Goal: Information Seeking & Learning: Understand process/instructions

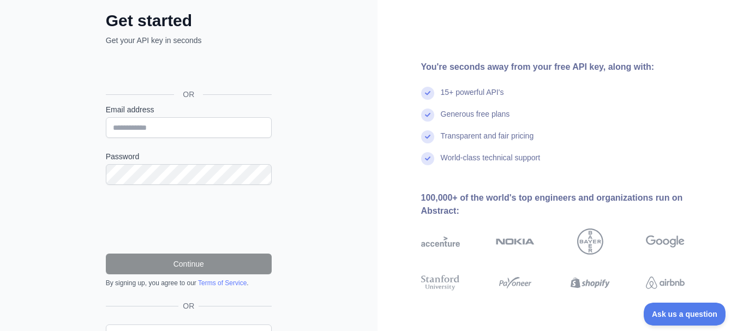
scroll to position [116, 0]
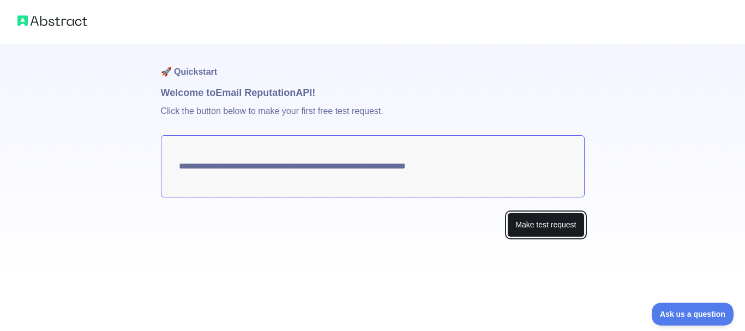
click at [521, 223] on button "Make test request" at bounding box center [545, 225] width 77 height 25
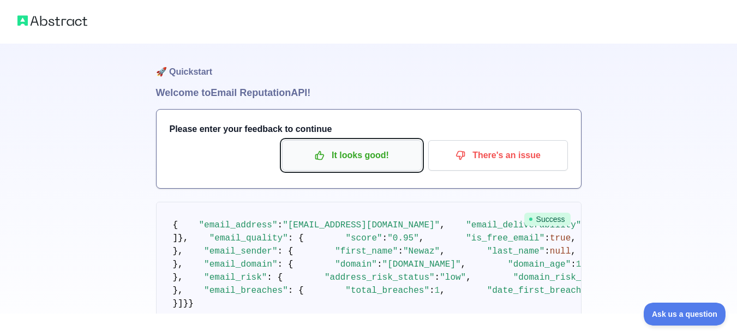
click at [389, 152] on p "It looks good!" at bounding box center [351, 155] width 123 height 19
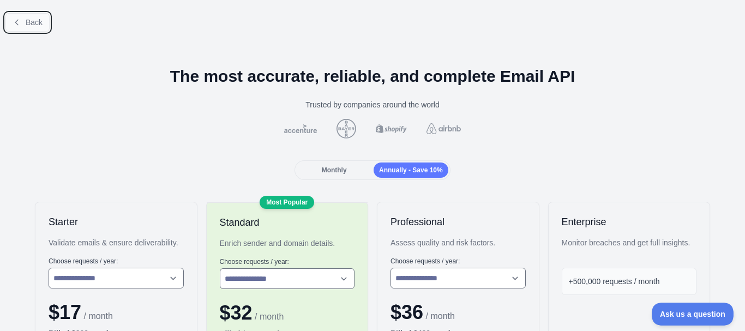
click at [26, 20] on span "Back" at bounding box center [34, 22] width 17 height 9
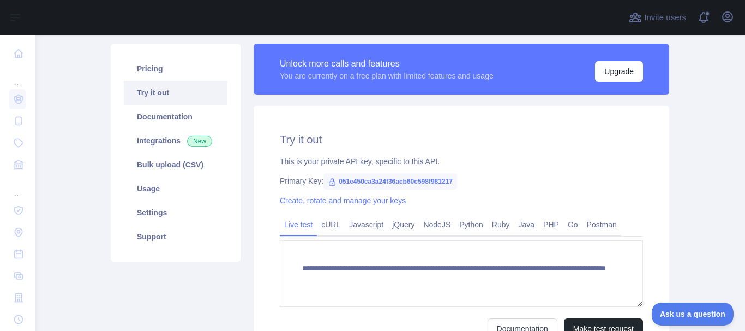
scroll to position [55, 0]
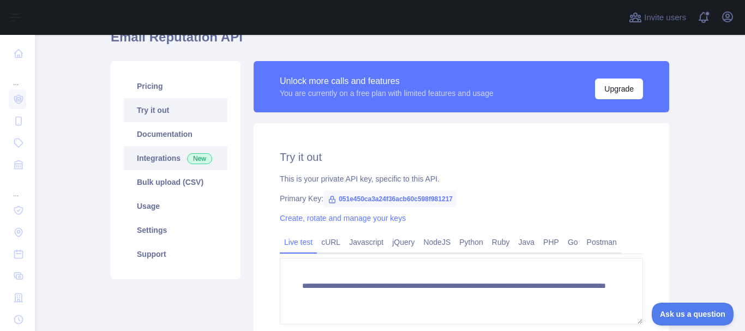
click at [166, 160] on link "Integrations New" at bounding box center [176, 158] width 104 height 24
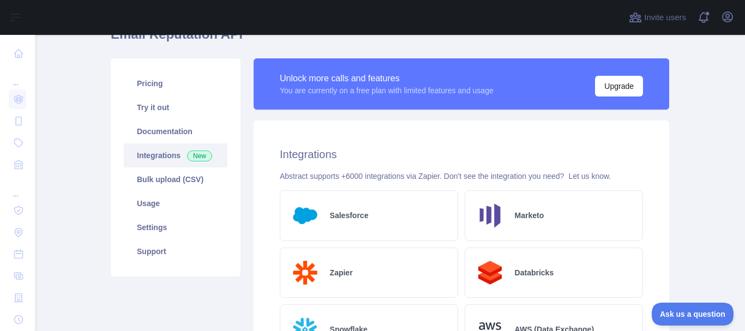
scroll to position [109, 0]
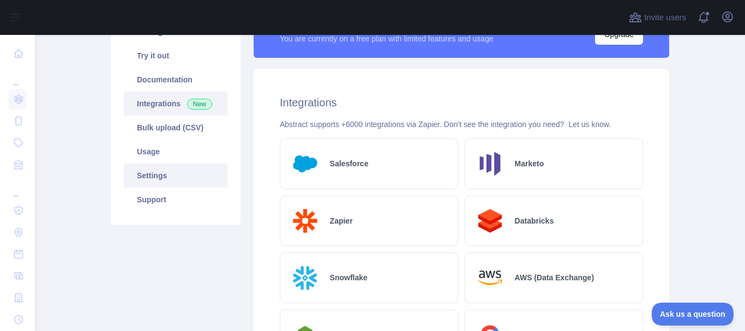
click at [159, 178] on link "Settings" at bounding box center [176, 176] width 104 height 24
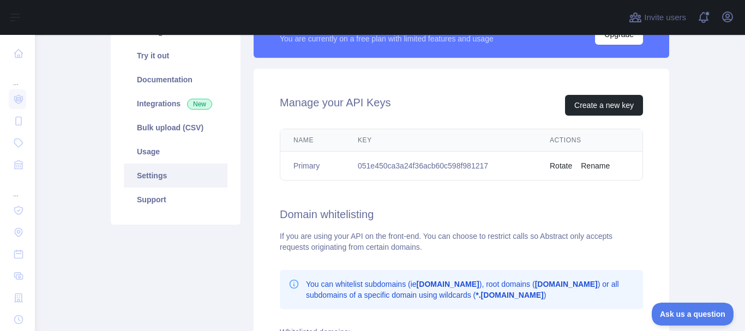
click at [479, 164] on td "051e450ca3a24f36acb60c598f981217" at bounding box center [441, 166] width 192 height 29
copy td "051e450ca3a24f36acb60c598f981217"
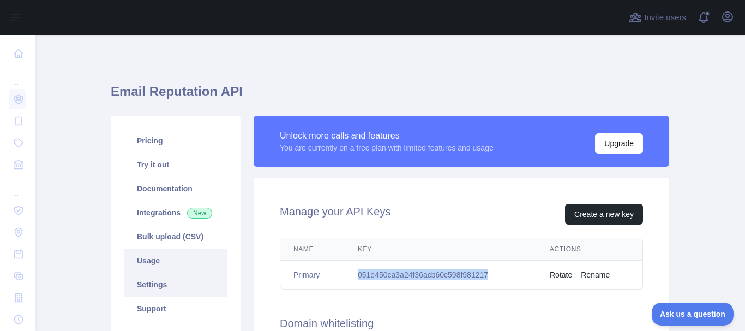
click at [149, 261] on link "Usage" at bounding box center [176, 261] width 104 height 24
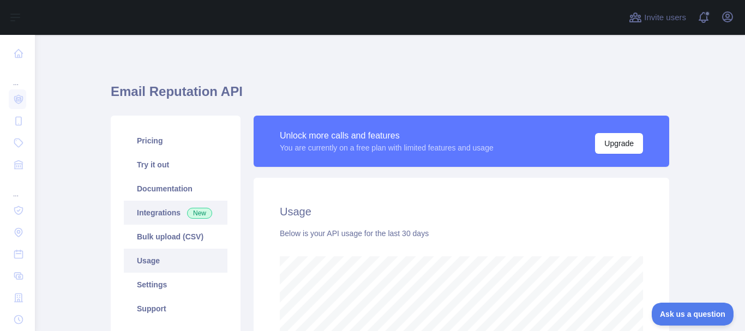
click at [161, 214] on link "Integrations New" at bounding box center [176, 213] width 104 height 24
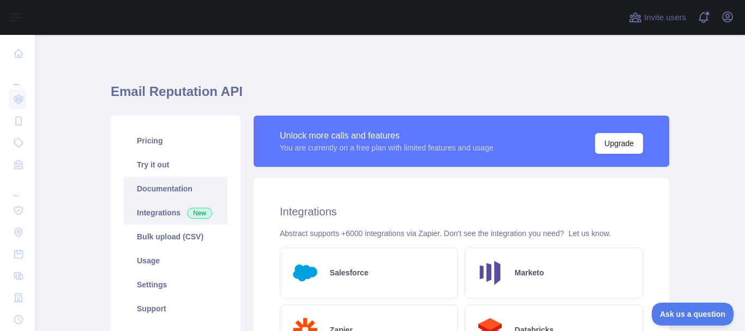
click at [169, 190] on link "Documentation" at bounding box center [176, 189] width 104 height 24
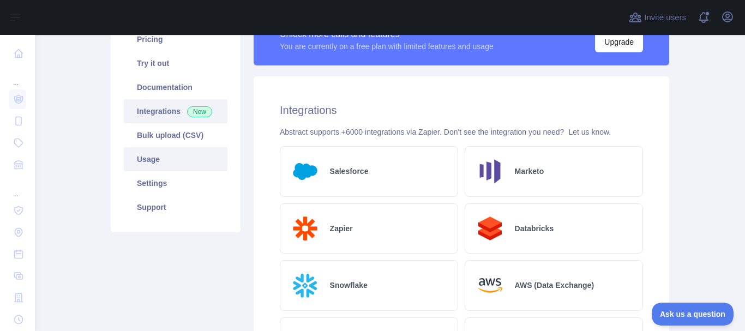
scroll to position [109, 0]
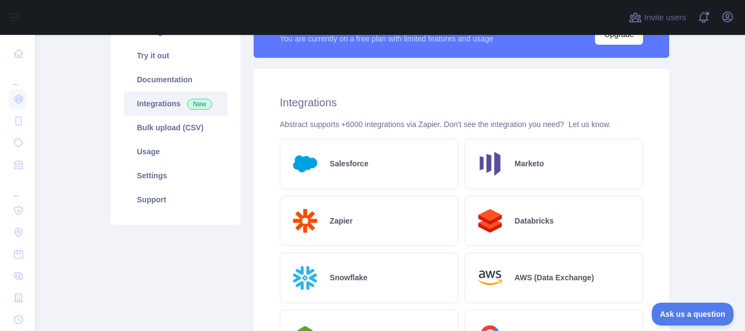
click at [155, 100] on link "Integrations New" at bounding box center [176, 104] width 104 height 24
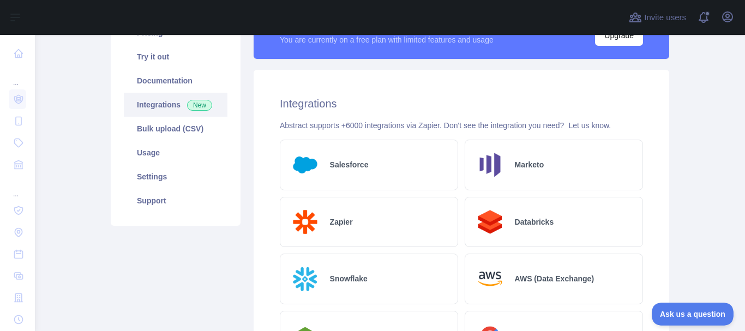
scroll to position [0, 0]
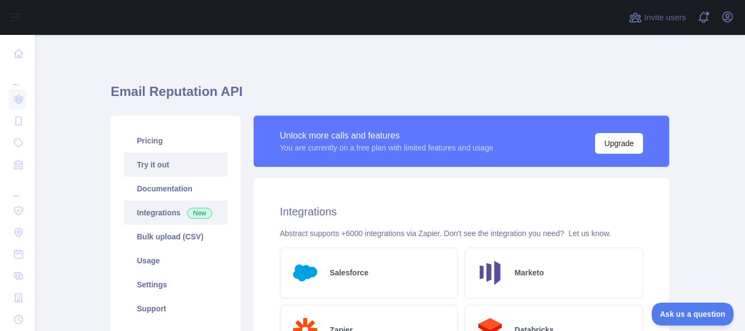
click at [153, 161] on link "Try it out" at bounding box center [176, 165] width 104 height 24
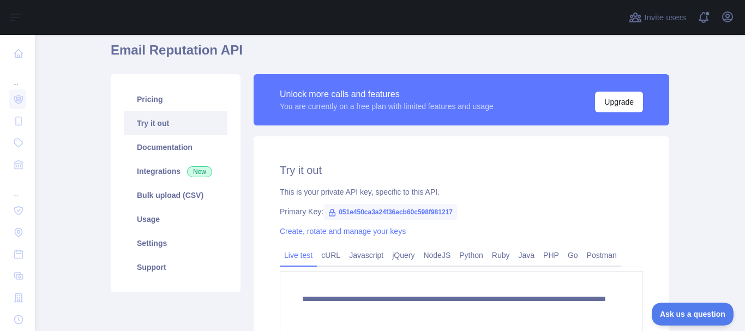
scroll to position [109, 0]
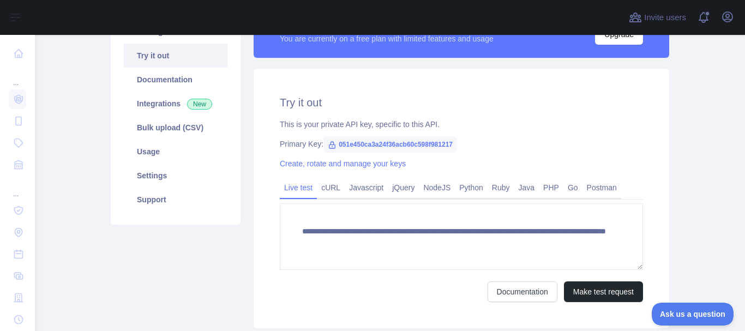
click at [413, 143] on span "051e450ca3a24f36acb60c598f981217" at bounding box center [390, 144] width 134 height 16
copy span "051e450ca3a24f36acb60c598f981217"
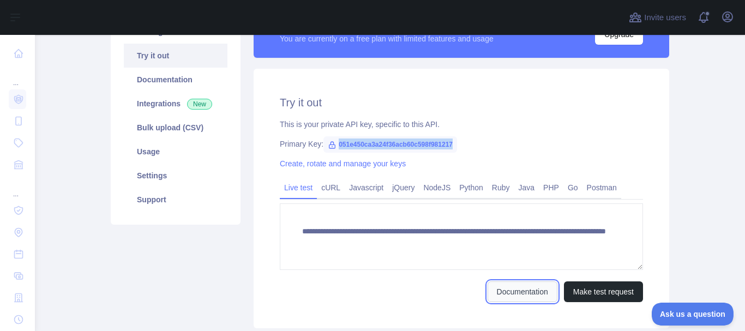
click at [513, 293] on link "Documentation" at bounding box center [523, 291] width 70 height 21
copy span "051e450ca3a24f36acb60c598f981217"
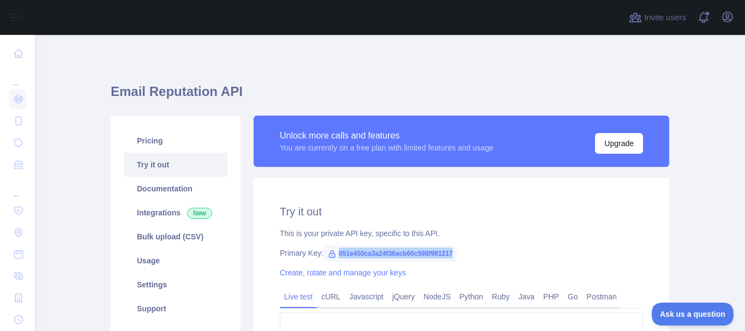
click at [140, 170] on link "Try it out" at bounding box center [176, 165] width 104 height 24
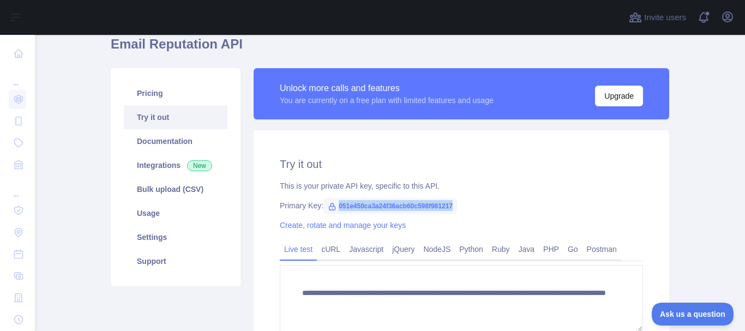
scroll to position [109, 0]
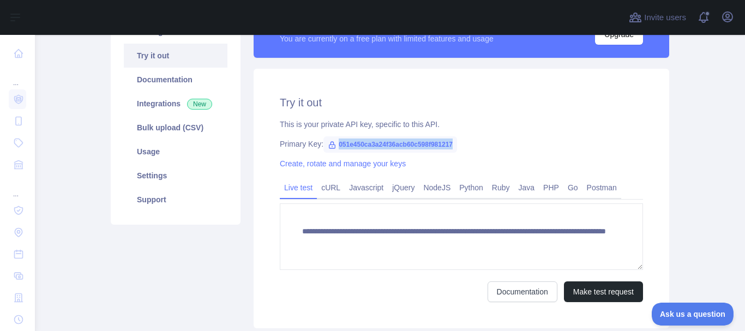
click at [155, 55] on link "Try it out" at bounding box center [176, 56] width 104 height 24
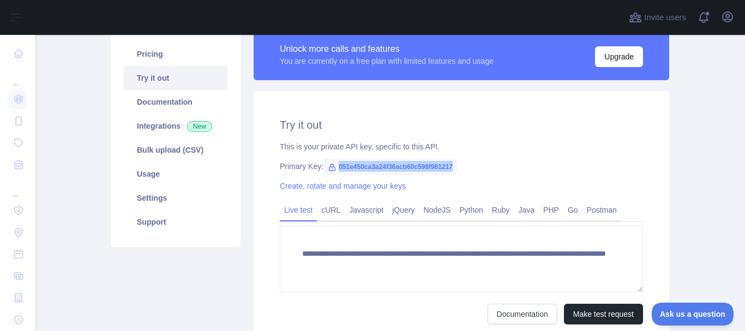
scroll to position [78, 0]
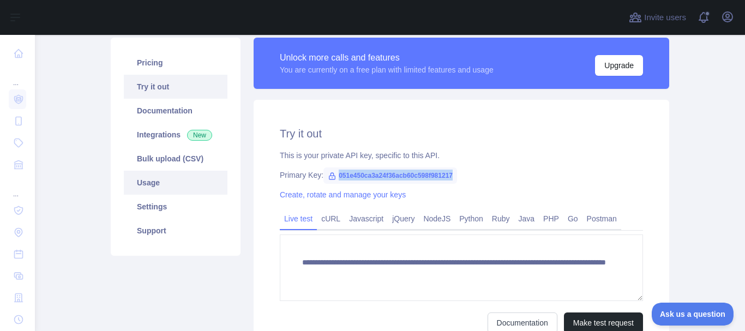
click at [148, 184] on link "Usage" at bounding box center [176, 183] width 104 height 24
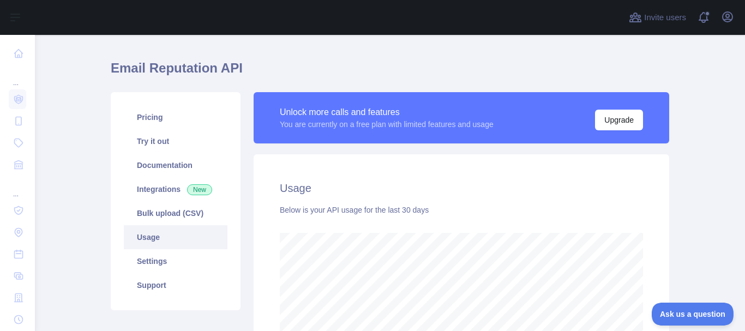
scroll to position [296, 702]
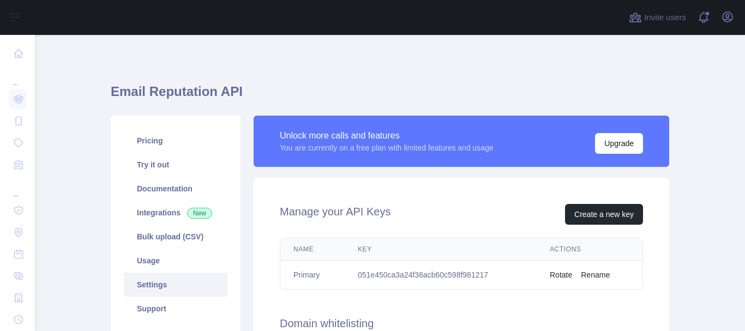
scroll to position [55, 0]
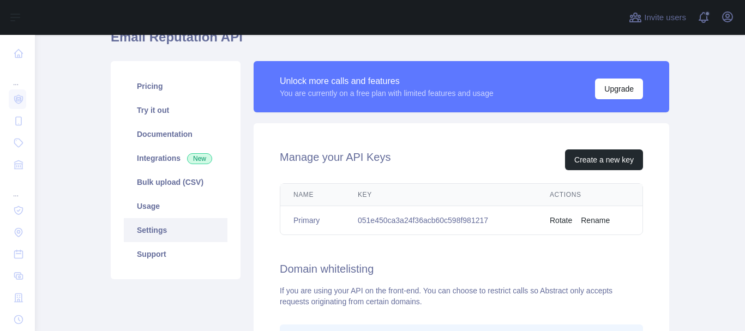
click at [554, 222] on button "Rotate" at bounding box center [561, 220] width 22 height 11
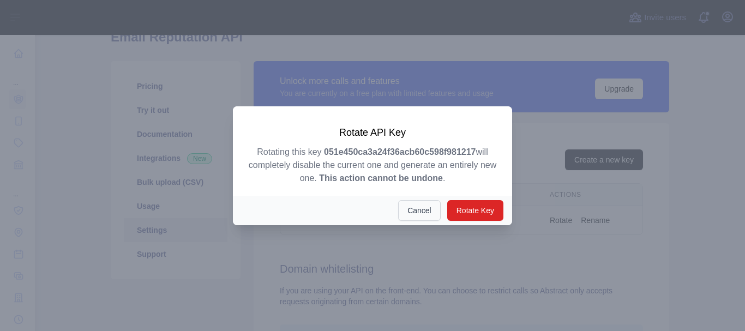
click at [418, 210] on button "Cancel" at bounding box center [419, 210] width 43 height 21
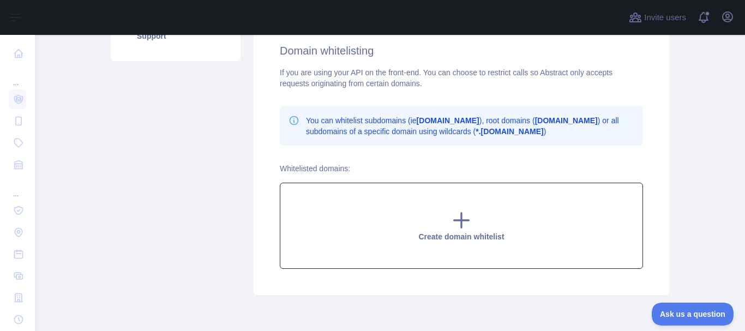
scroll to position [0, 0]
click at [458, 221] on icon at bounding box center [461, 220] width 15 height 15
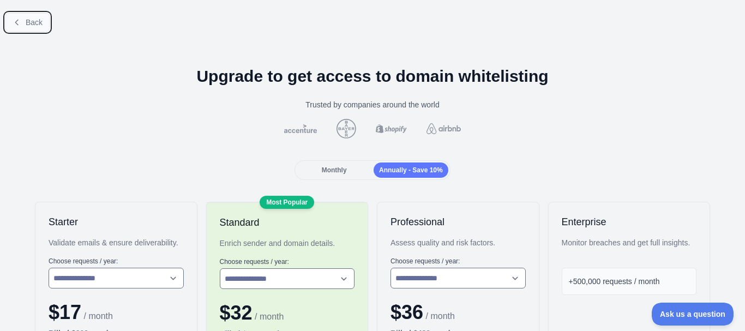
click at [16, 18] on icon at bounding box center [17, 22] width 9 height 9
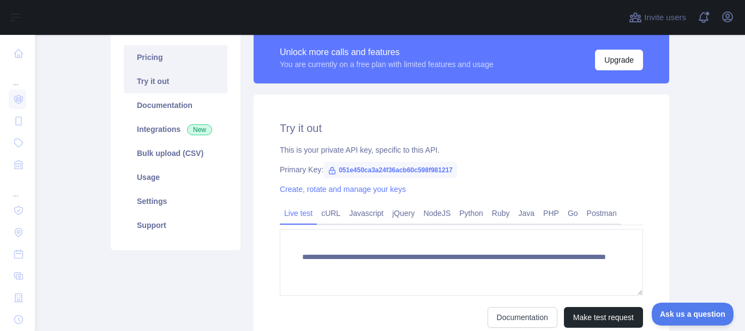
click at [146, 61] on link "Pricing" at bounding box center [176, 57] width 104 height 24
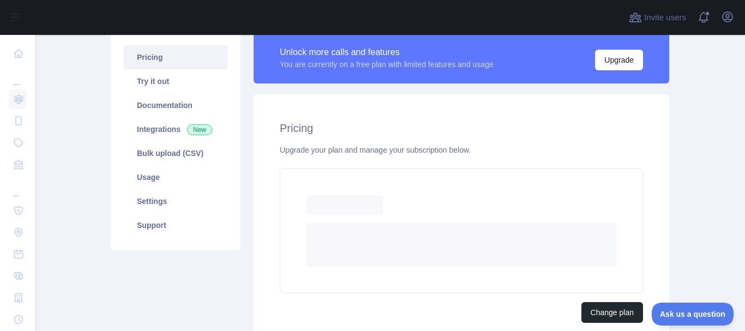
drag, startPoint x: 146, startPoint y: 61, endPoint x: 111, endPoint y: 111, distance: 61.1
click at [72, 170] on main "Email Reputation API Pricing Try it out Documentation Integrations New Bulk upl…" at bounding box center [390, 183] width 710 height 296
click at [141, 85] on link "Try it out" at bounding box center [176, 81] width 104 height 24
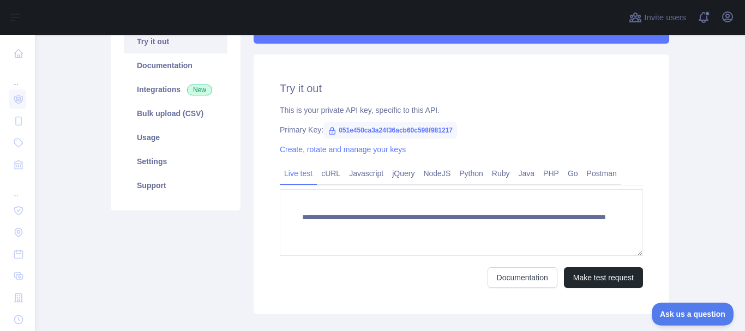
scroll to position [187, 0]
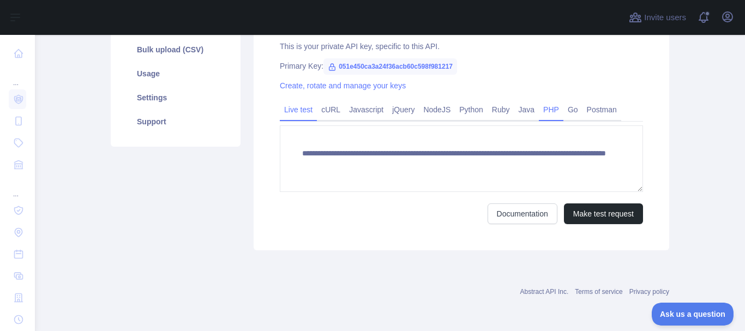
click at [539, 110] on link "PHP" at bounding box center [551, 109] width 25 height 17
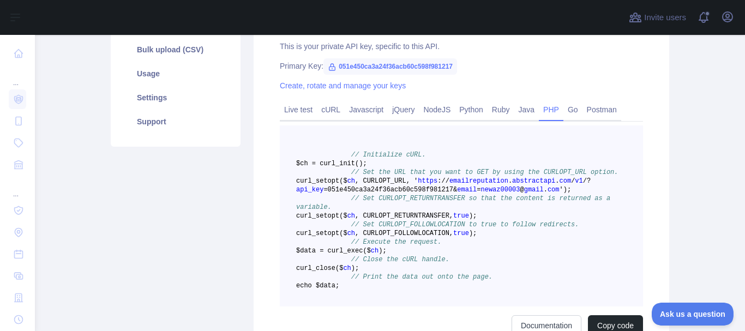
scroll to position [242, 0]
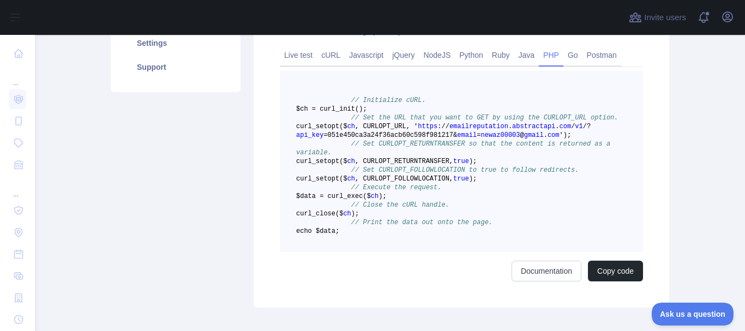
click at [520, 139] on span "@" at bounding box center [522, 135] width 4 height 8
click at [497, 149] on pre "// Initialize cURL. $ch = curl _init() ; // Set the URL that you want to GET by…" at bounding box center [461, 161] width 363 height 181
click at [326, 56] on link "cURL" at bounding box center [331, 54] width 28 height 17
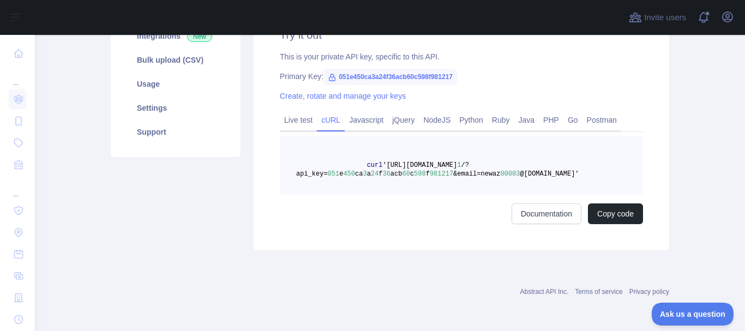
scroll to position [177, 0]
click at [280, 123] on link "Live test" at bounding box center [298, 119] width 37 height 17
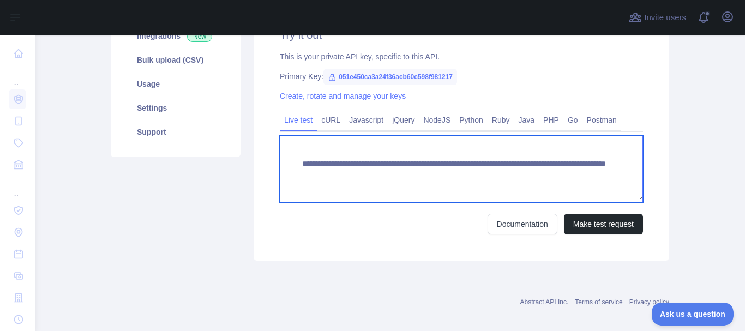
click at [361, 170] on textarea "**********" at bounding box center [461, 169] width 363 height 67
drag, startPoint x: 484, startPoint y: 175, endPoint x: 568, endPoint y: 185, distance: 84.0
click at [568, 185] on textarea "**********" at bounding box center [461, 169] width 363 height 67
